Goal: Task Accomplishment & Management: Complete application form

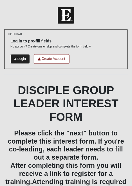
click at [21, 57] on link "Login" at bounding box center [19, 58] width 19 height 9
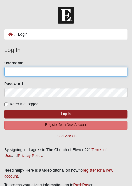
click at [84, 72] on input "Username" at bounding box center [65, 72] width 123 height 10
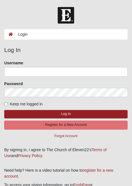
click at [84, 82] on div "Password" at bounding box center [65, 89] width 123 height 17
